Goal: Task Accomplishment & Management: Use online tool/utility

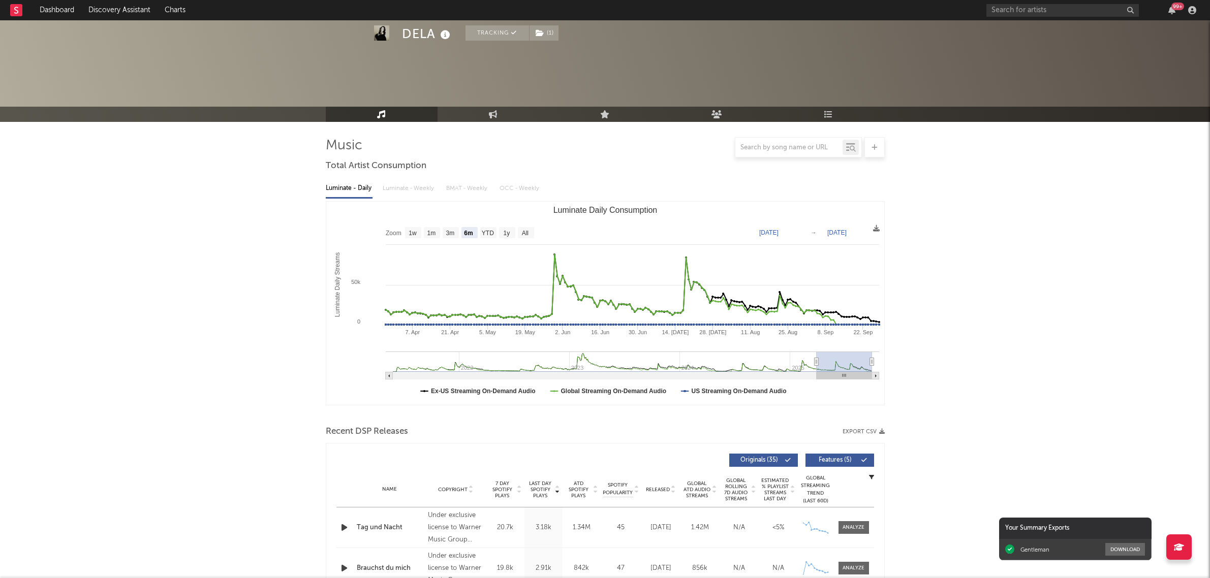
select select "6m"
select select "1w"
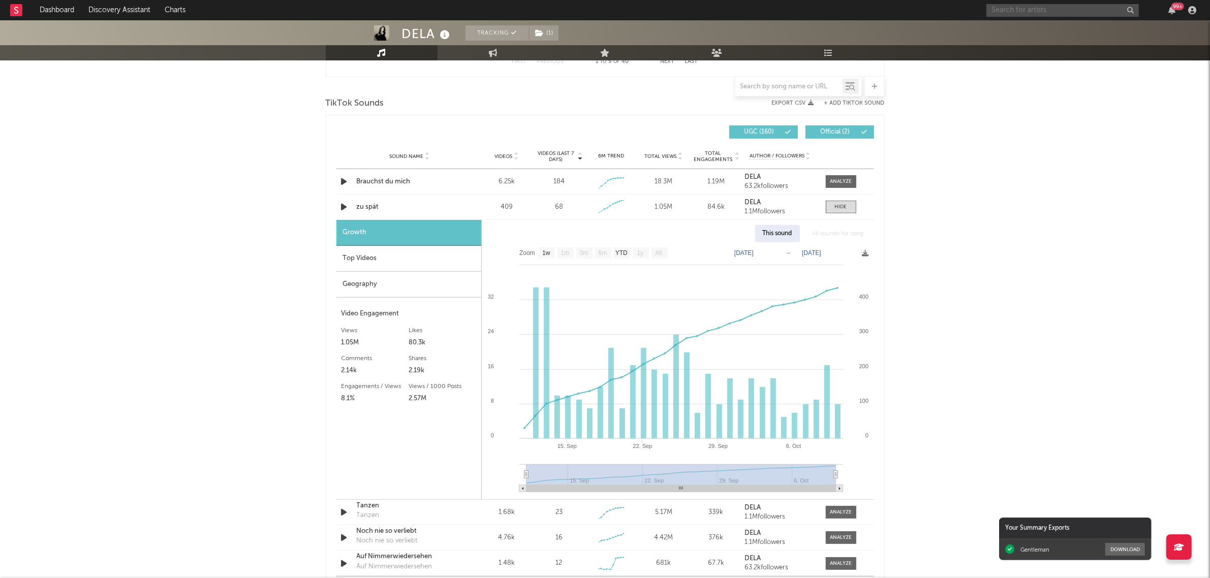
click at [1059, 10] on input "text" at bounding box center [1062, 10] width 152 height 13
type input "[PERSON_NAME] breaks"
click at [1047, 319] on div "DELA Tracking ( 1 ) [GEOGRAPHIC_DATA] | Pop Edit Tracking ( 1 ) Email Alerts Of…" at bounding box center [605, 268] width 1210 height 1815
click at [1047, 15] on input "[PERSON_NAME] breaks" at bounding box center [1062, 10] width 152 height 13
click at [1047, 32] on div "[PERSON_NAME] Breaks" at bounding box center [1078, 30] width 112 height 12
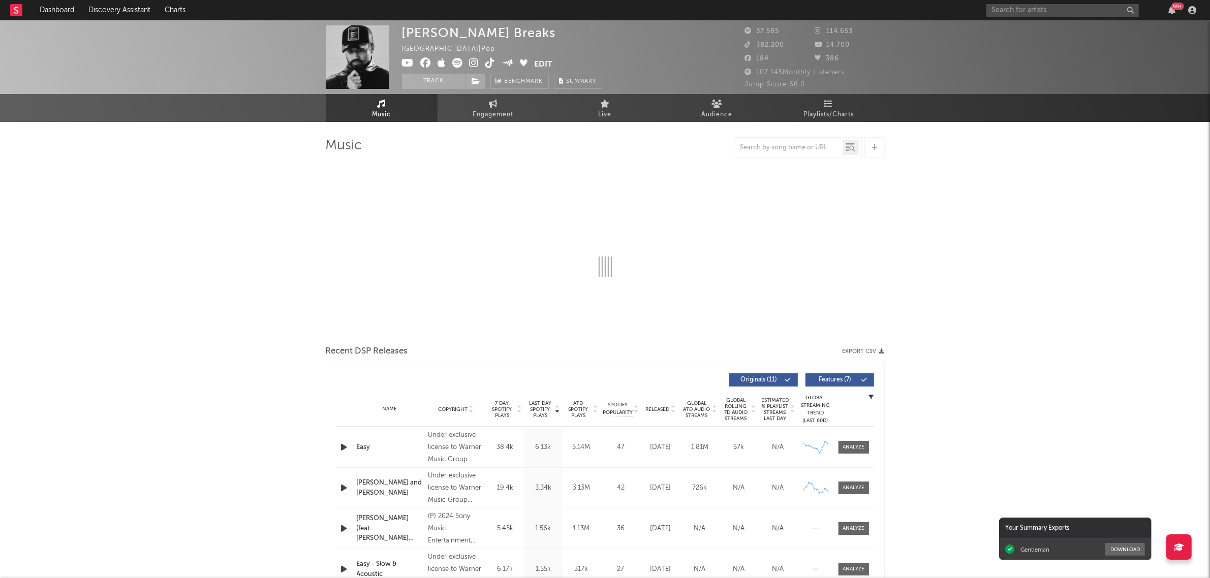
select select "6m"
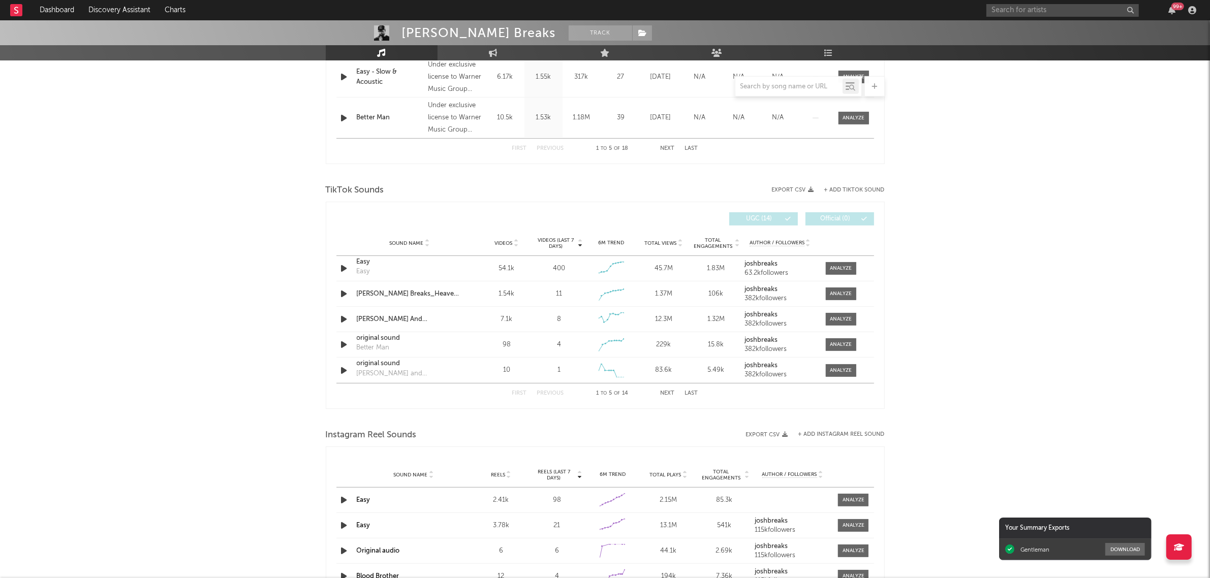
scroll to position [572, 0]
click at [667, 396] on button "Next" at bounding box center [668, 395] width 14 height 6
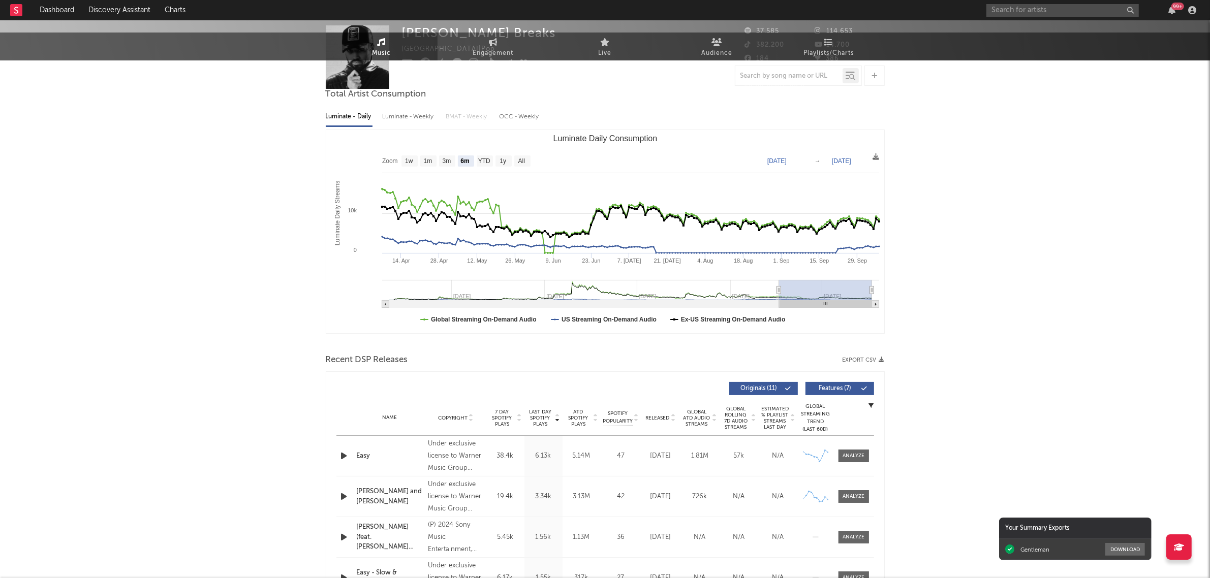
scroll to position [0, 0]
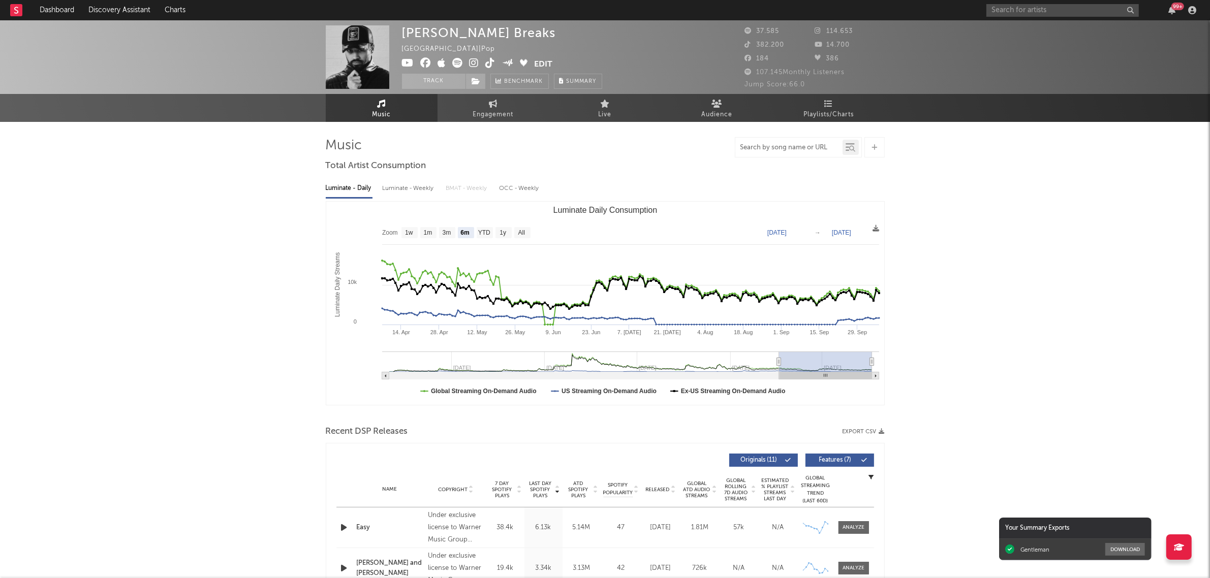
click at [789, 148] on input "text" at bounding box center [788, 148] width 107 height 8
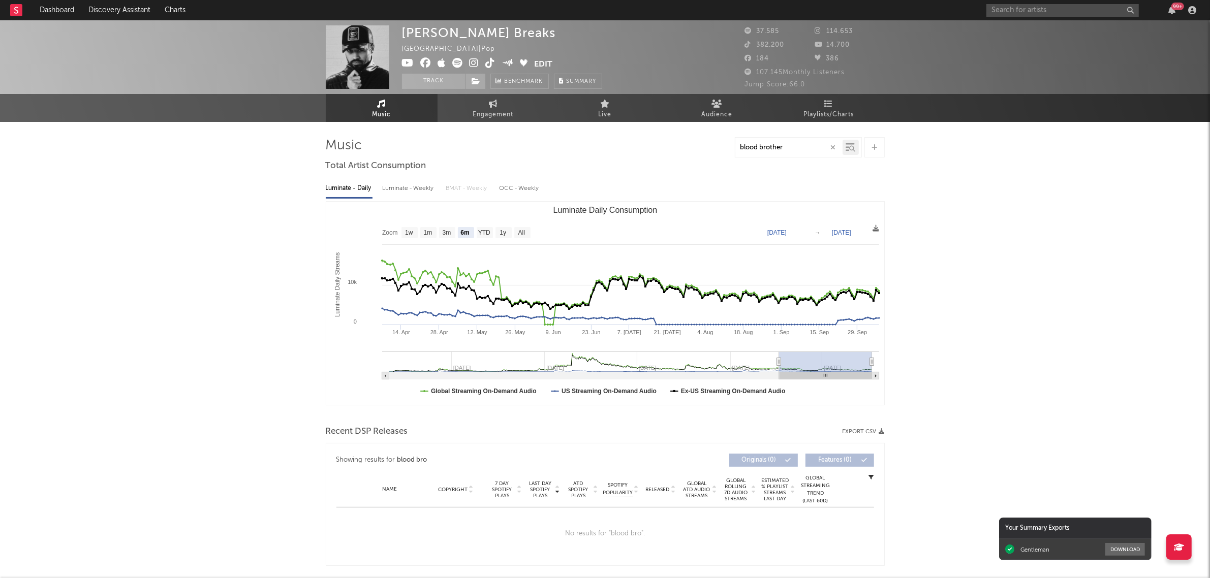
type input "blood brother"
click at [1064, 294] on div "[PERSON_NAME] Breaks [GEOGRAPHIC_DATA] | Pop Edit Track Benchmark Summary 37.58…" at bounding box center [605, 563] width 1210 height 1086
click at [999, 254] on div "[PERSON_NAME] Breaks [GEOGRAPHIC_DATA] | Pop Edit Track Benchmark Summary 37.58…" at bounding box center [605, 563] width 1210 height 1086
click at [489, 102] on icon at bounding box center [493, 104] width 9 height 8
select select "1w"
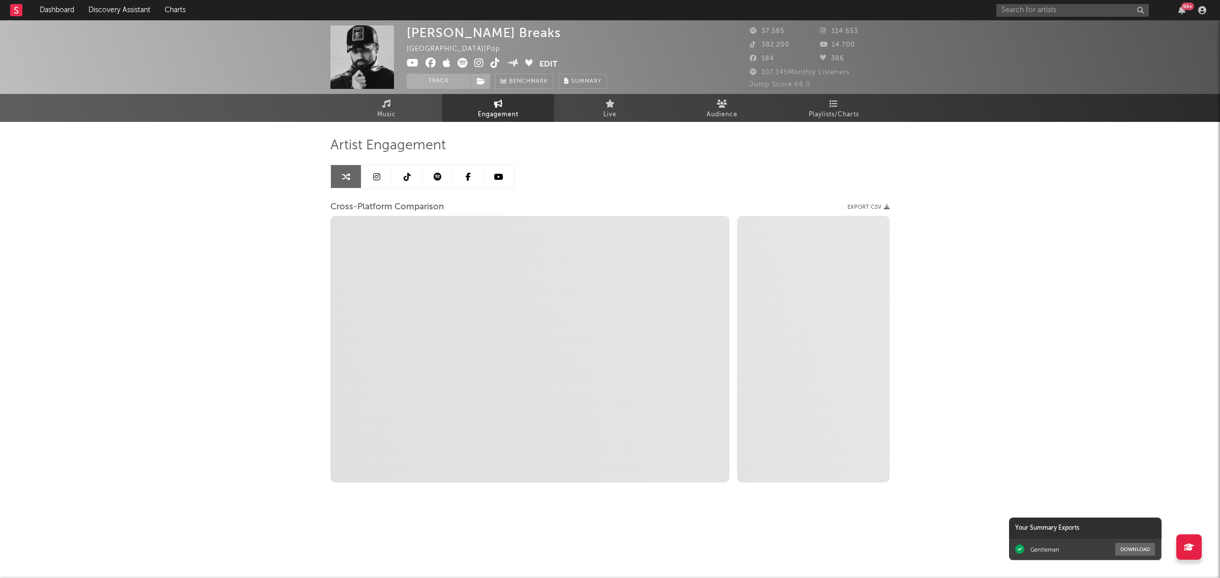
select select "1m"
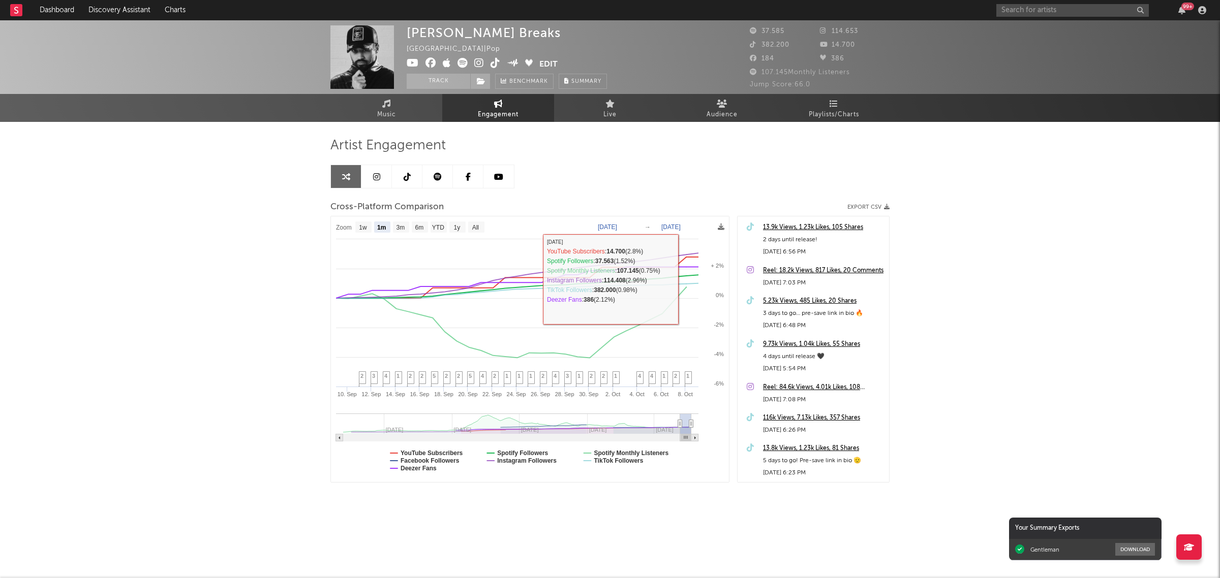
click at [986, 258] on div "[PERSON_NAME] Breaks [GEOGRAPHIC_DATA] | Pop Edit Track Benchmark Summary 37.58…" at bounding box center [610, 287] width 1220 height 534
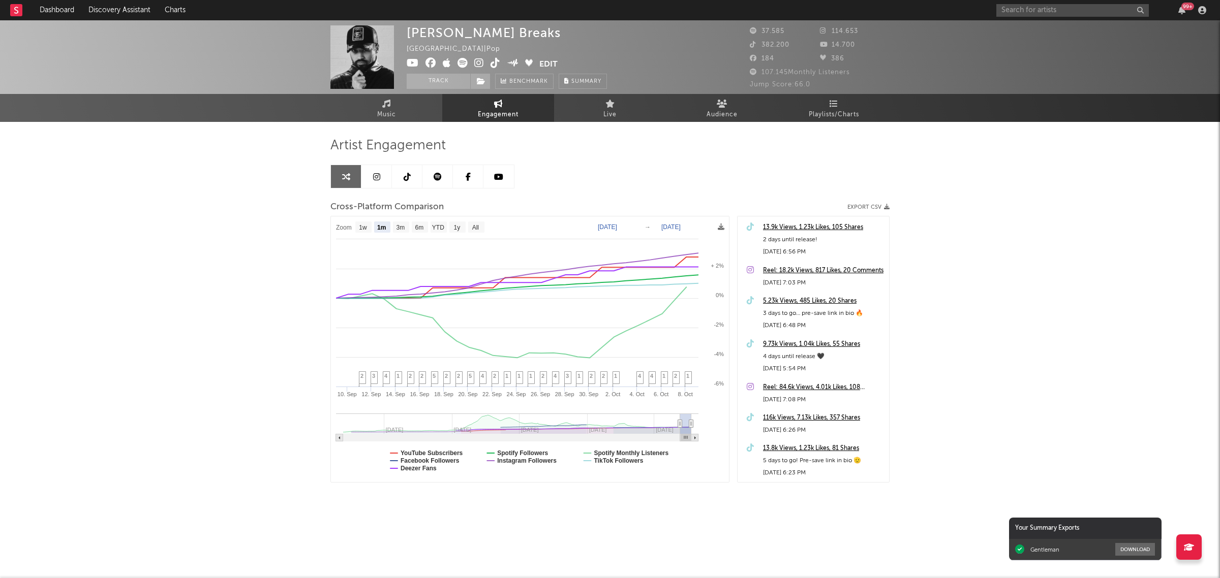
click at [816, 226] on div "13.9k Views, 1.23k Likes, 105 Shares" at bounding box center [823, 228] width 121 height 12
click at [400, 110] on link "Music" at bounding box center [386, 108] width 112 height 28
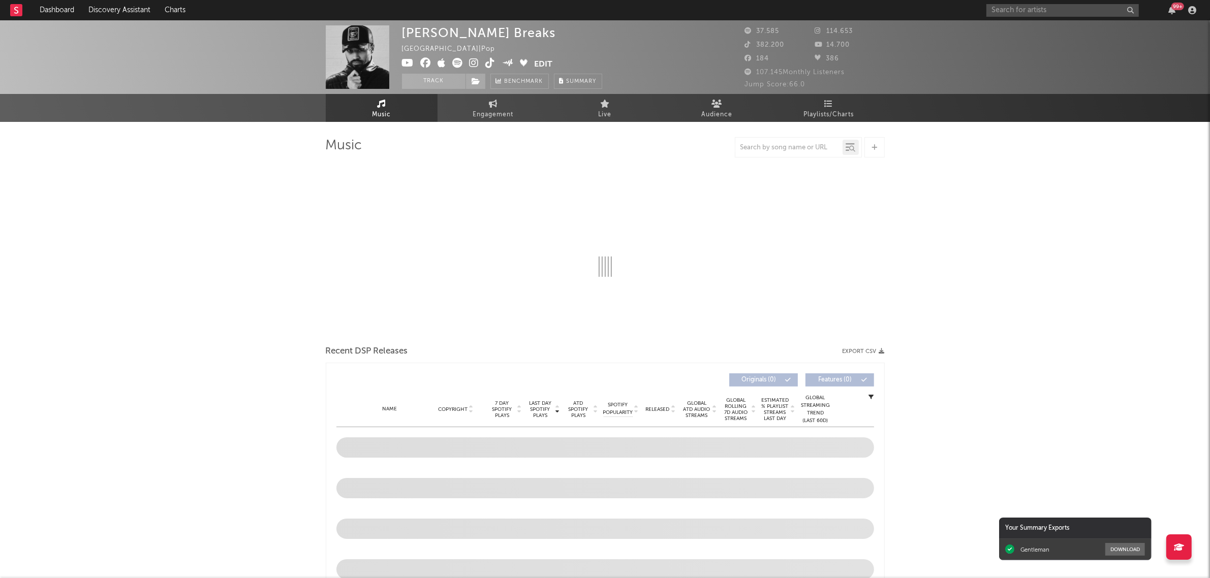
select select "6m"
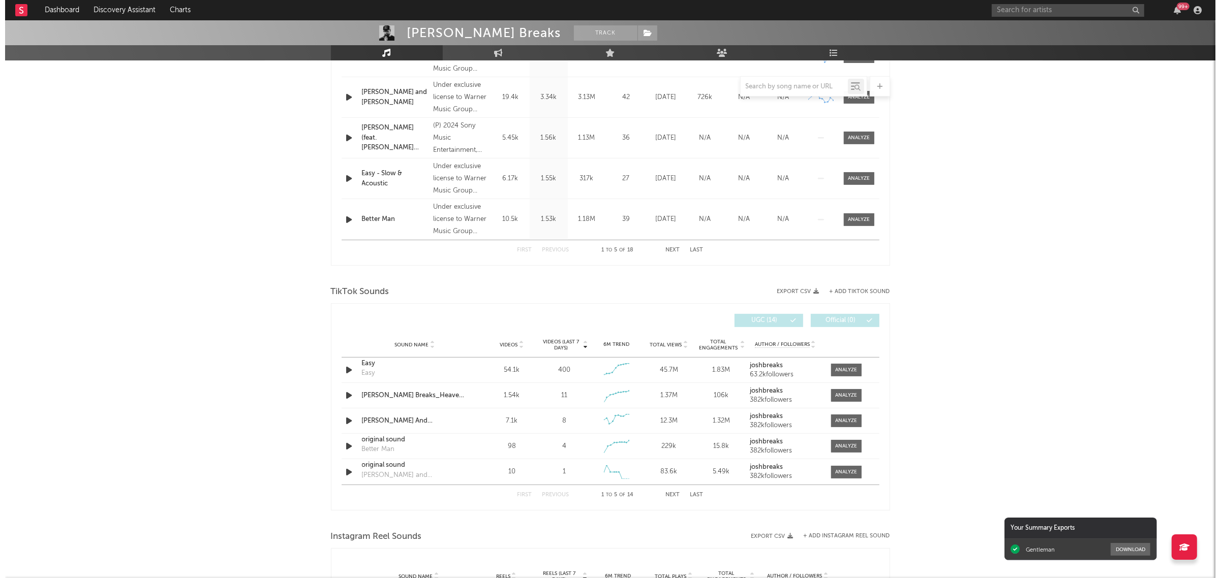
scroll to position [508, 0]
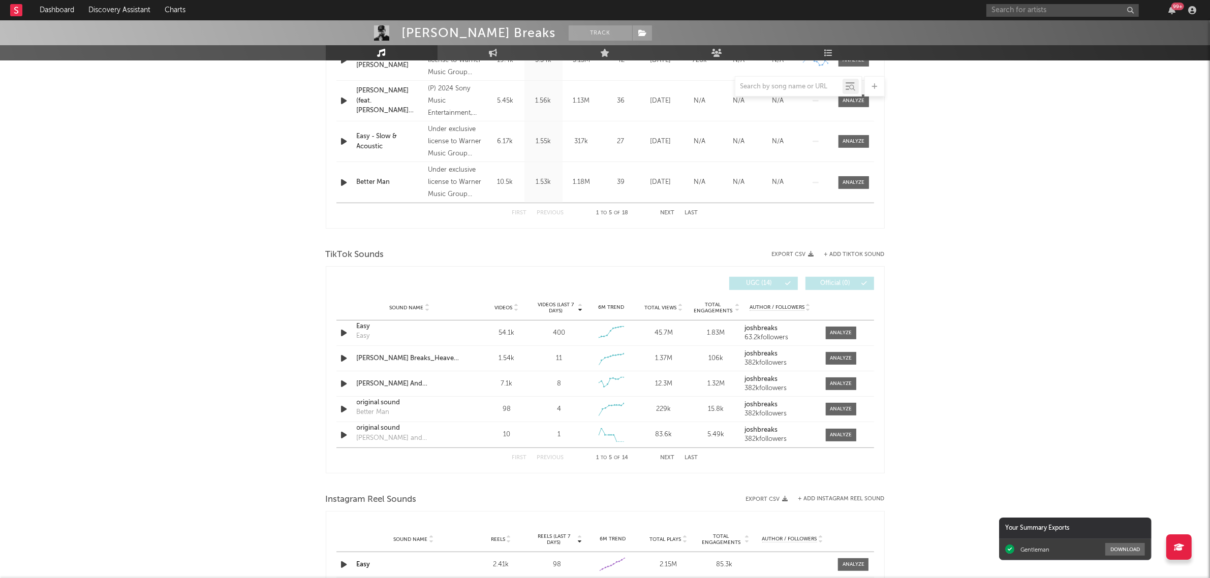
click at [841, 257] on button "+ Add TikTok Sound" at bounding box center [854, 255] width 60 height 6
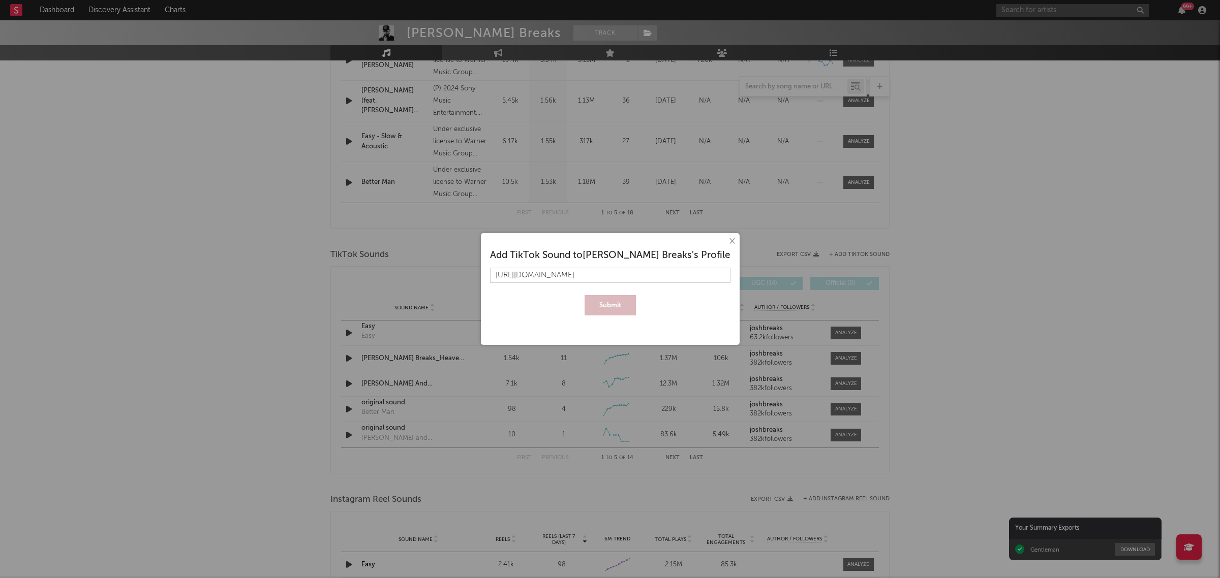
scroll to position [0, 15]
type input "[URL][DOMAIN_NAME]"
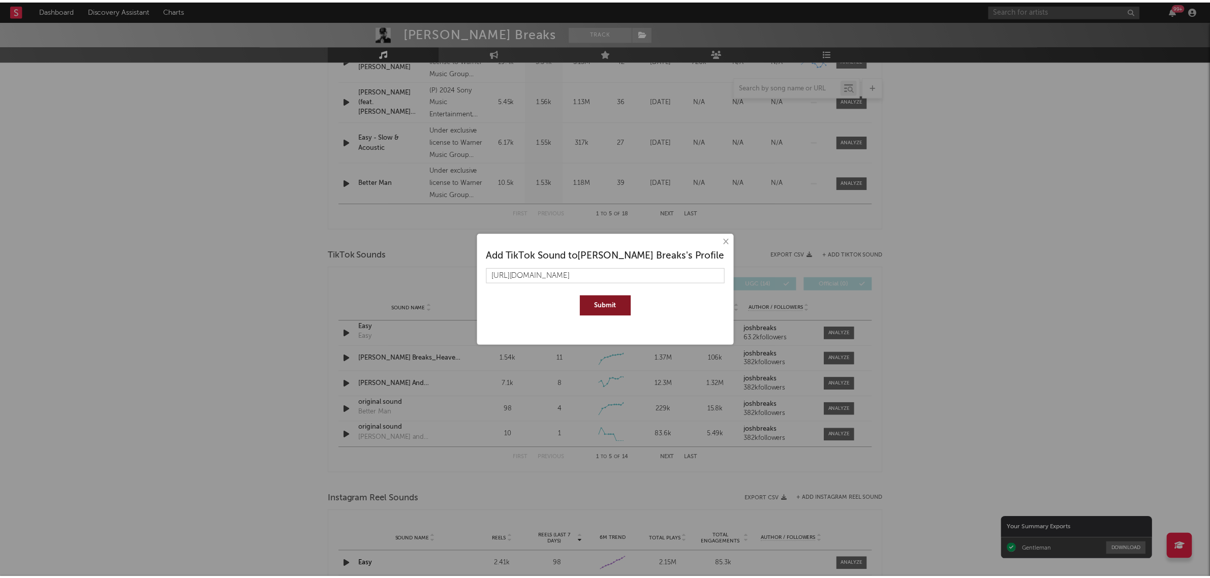
scroll to position [0, 0]
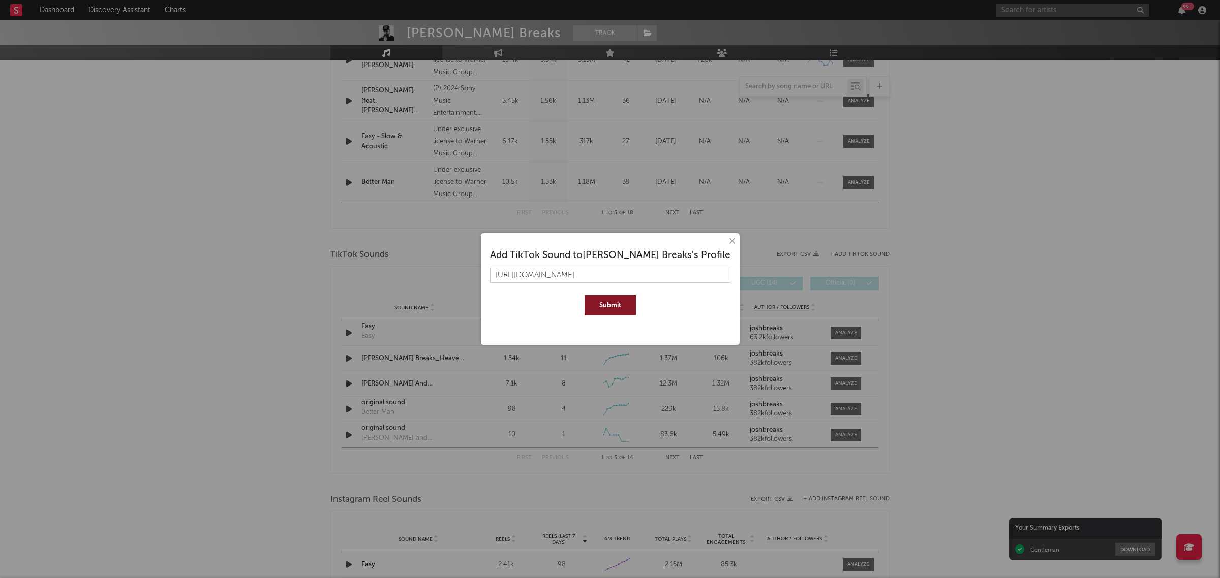
click at [627, 308] on button "Submit" at bounding box center [609, 305] width 51 height 20
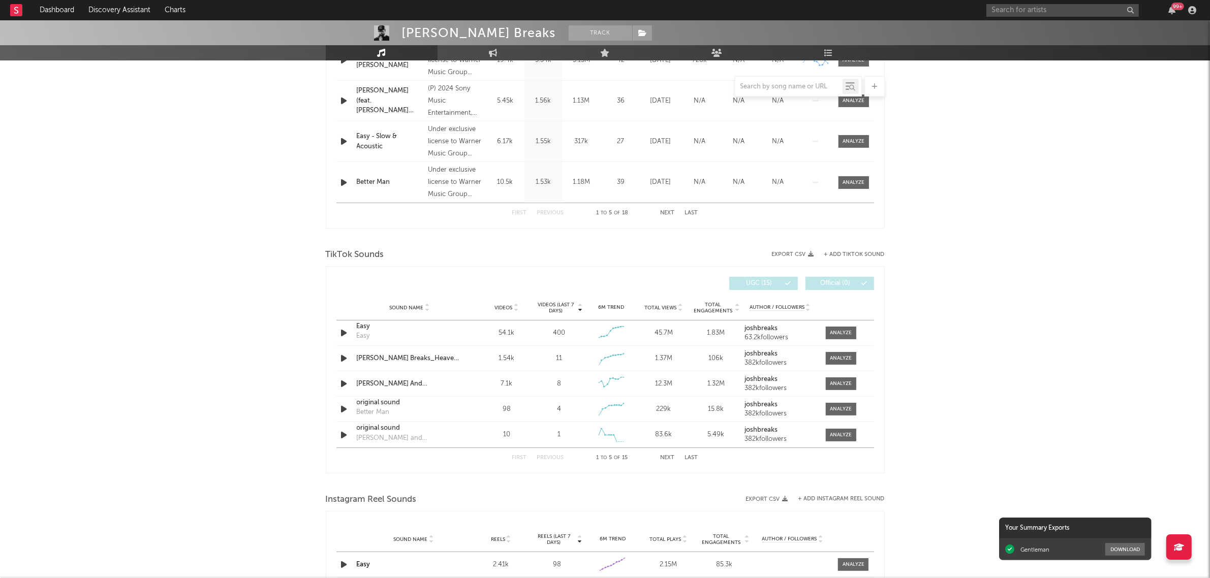
click at [183, 397] on div "[PERSON_NAME] Breaks Track [GEOGRAPHIC_DATA] | Pop Edit Track Benchmark Summary…" at bounding box center [605, 279] width 1210 height 1535
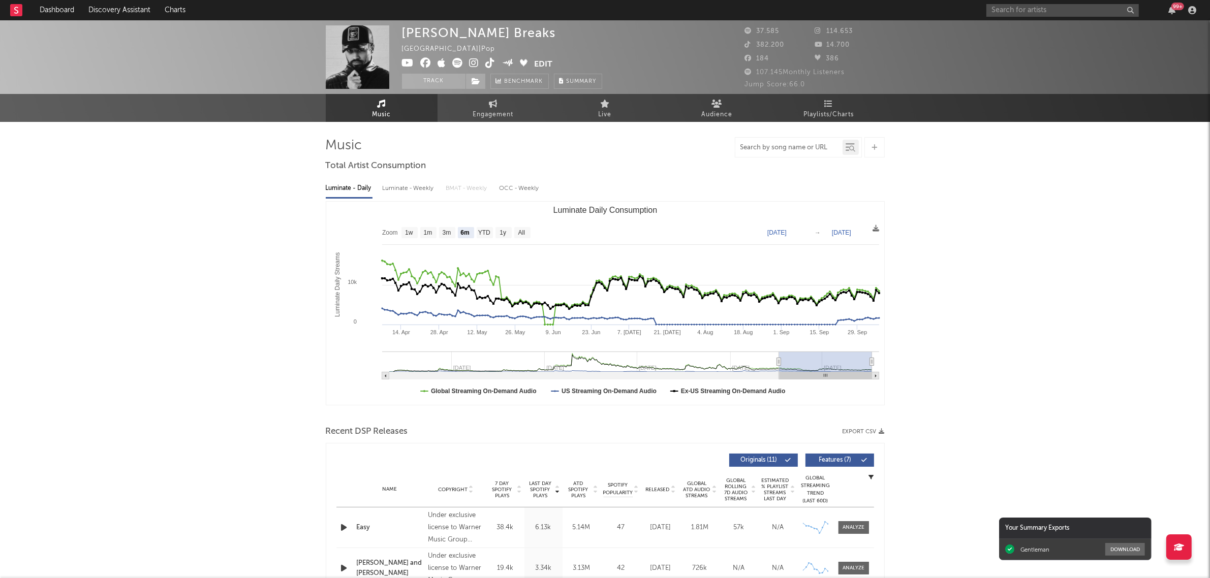
click at [814, 148] on input "text" at bounding box center [788, 148] width 107 height 8
type input "blood"
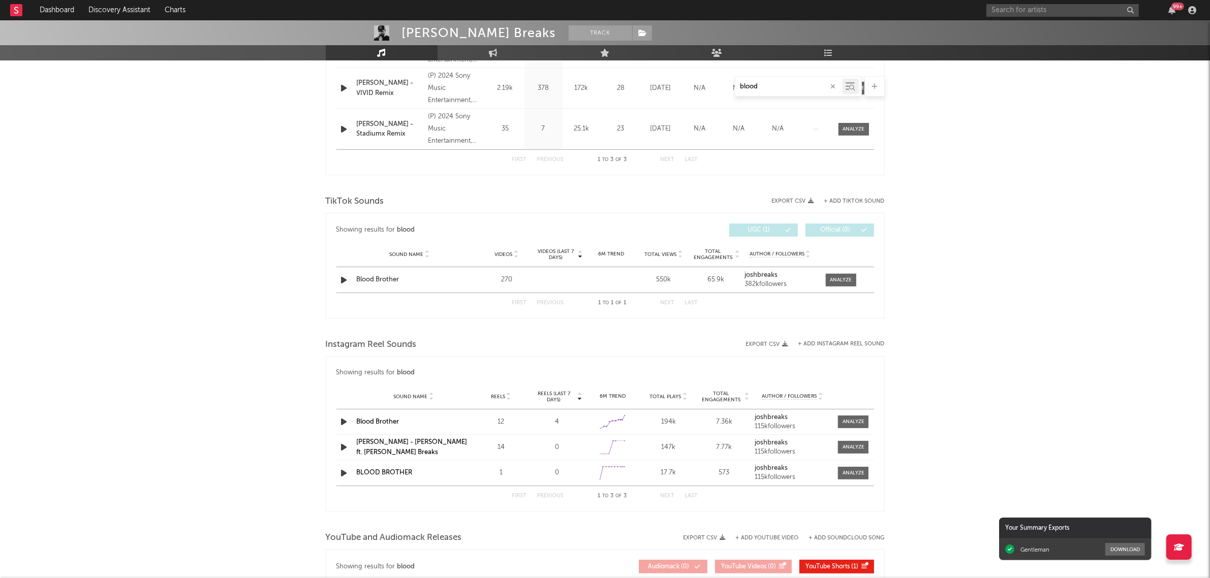
scroll to position [508, 0]
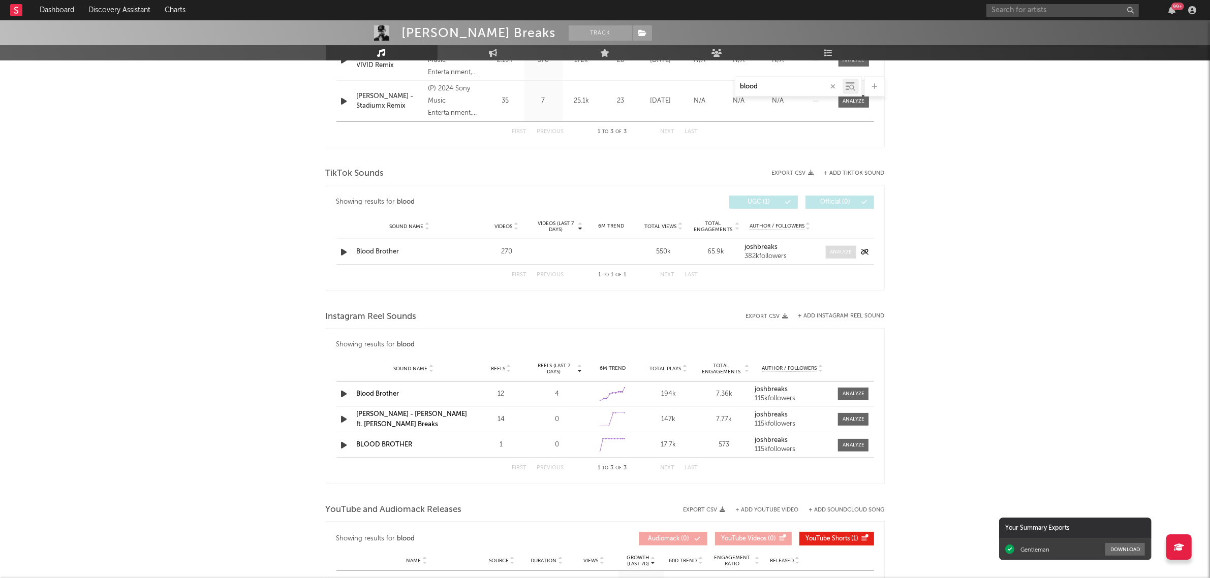
click at [838, 257] on span at bounding box center [841, 252] width 30 height 13
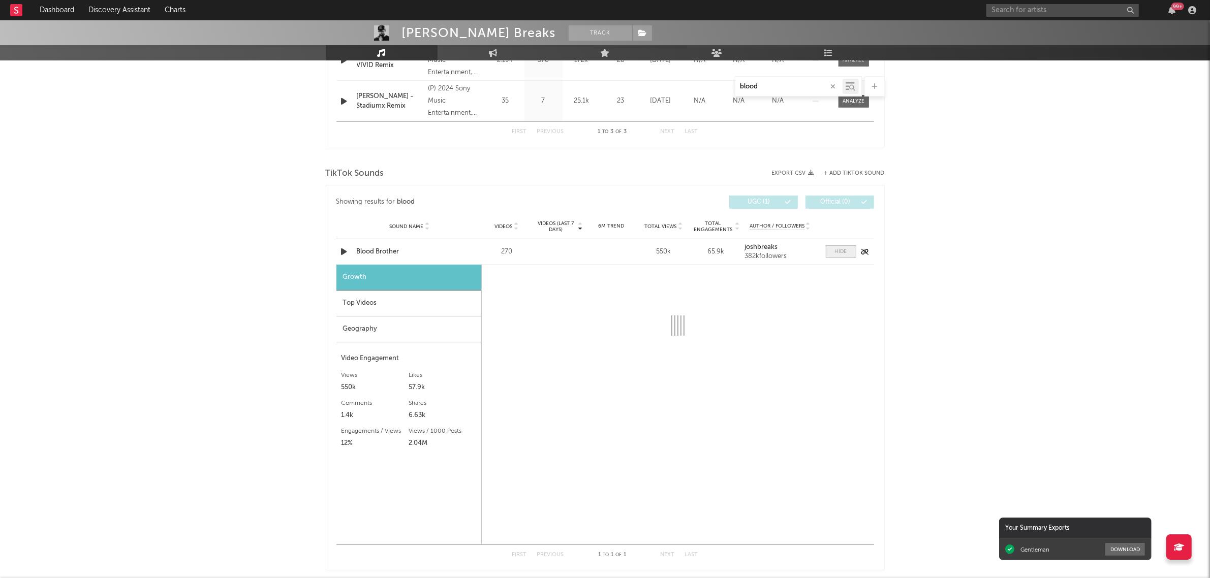
select select "1w"
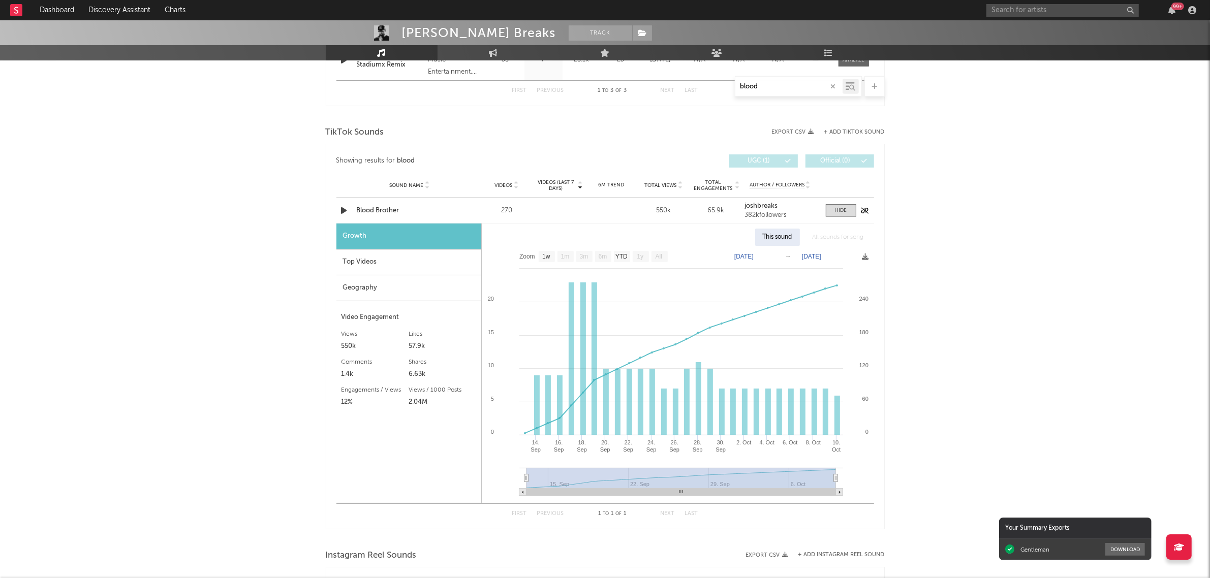
scroll to position [572, 0]
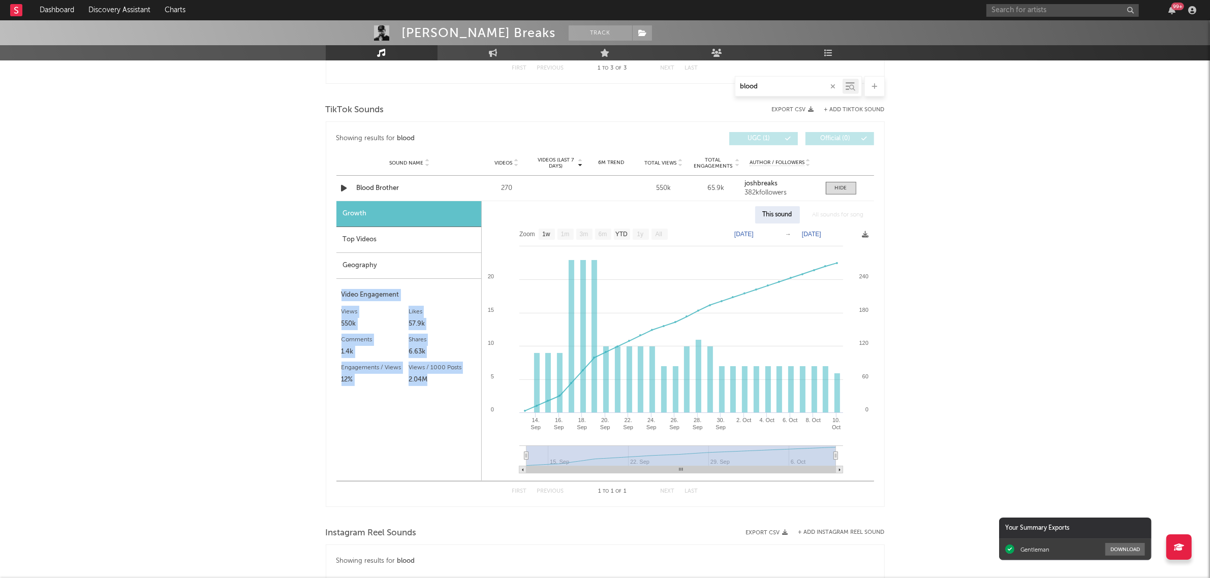
drag, startPoint x: 443, startPoint y: 382, endPoint x: 339, endPoint y: 297, distance: 134.0
click at [339, 297] on div "Growth Top Videos Geography Video Engagement Views 550k Likes 57.9k Likes 57.9k…" at bounding box center [408, 340] width 145 height 279
copy div "Video Engagement Views 550k Likes 57.9k Likes 57.9k Comments 1.4k Shares 6.63k …"
